Goal: Find specific page/section: Find specific page/section

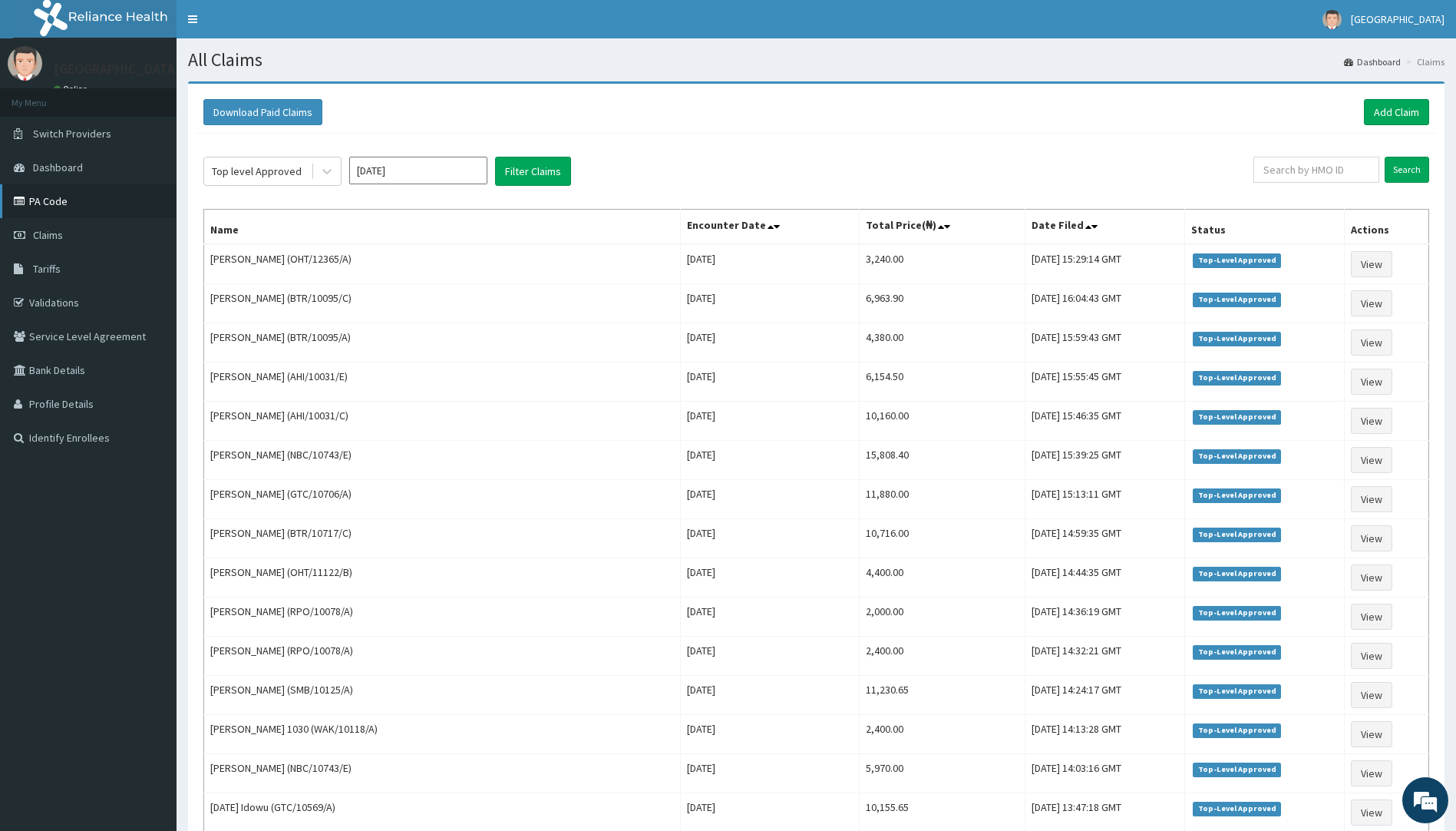
click at [59, 204] on link "PA Code" at bounding box center [88, 201] width 177 height 33
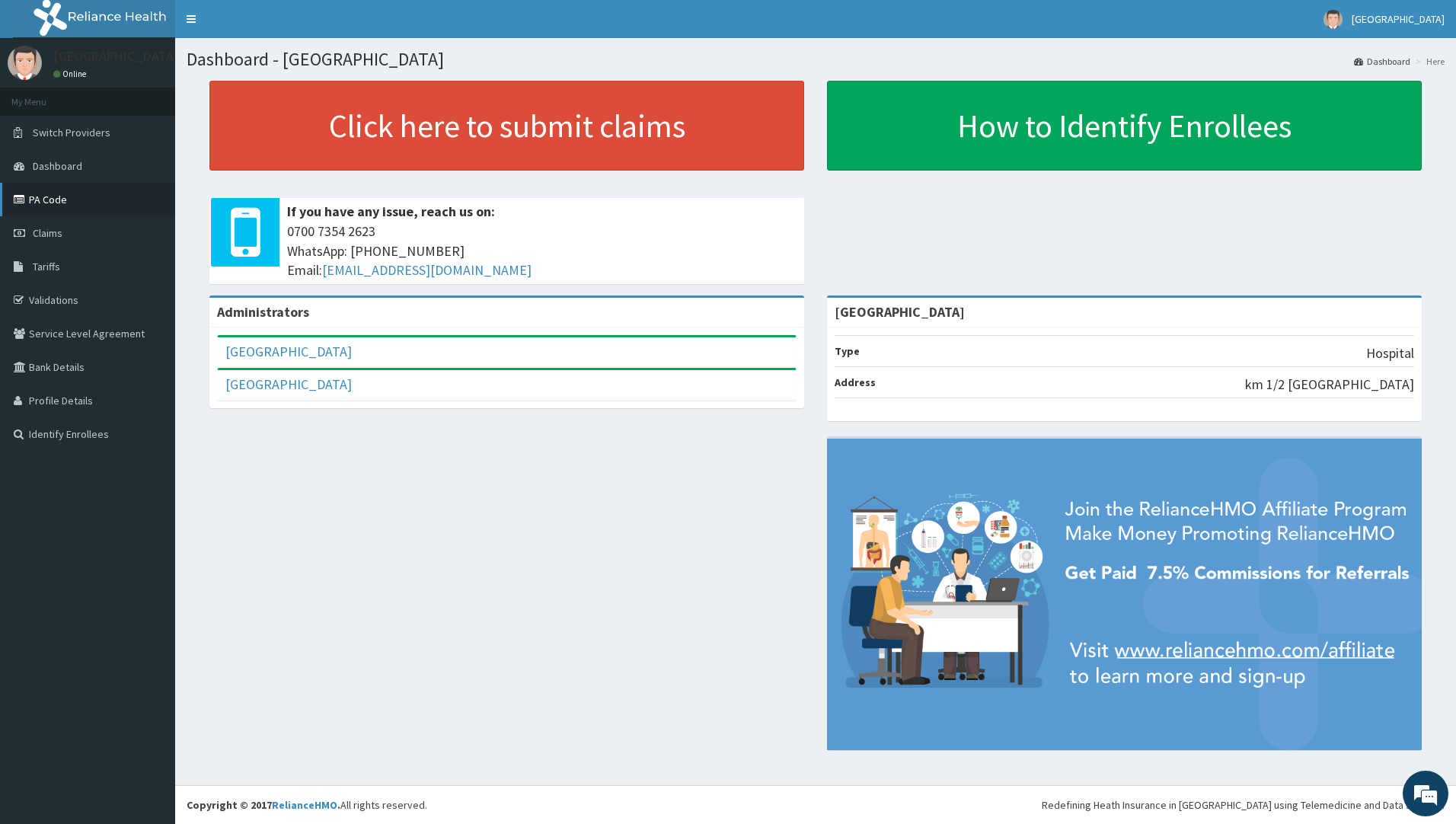
click at [61, 197] on link "PA Code" at bounding box center [88, 199] width 175 height 33
